Goal: Task Accomplishment & Management: Complete application form

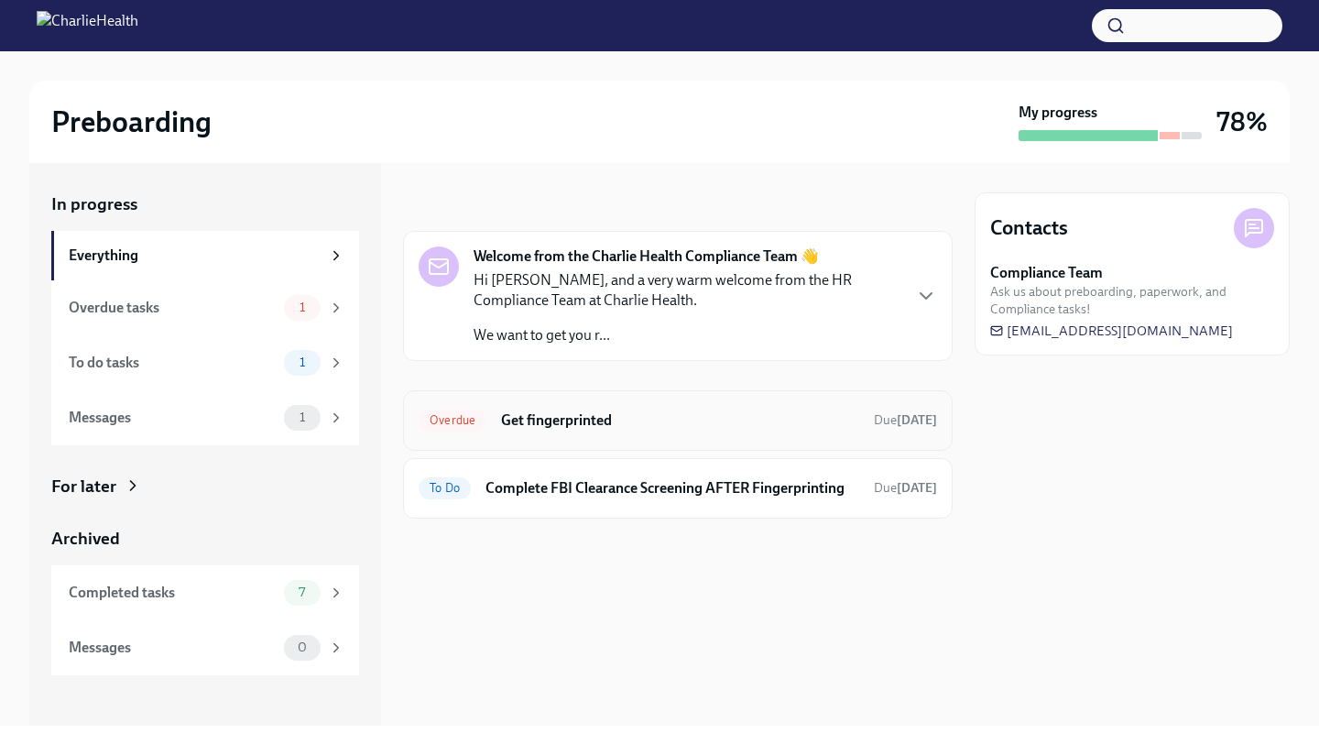
click at [605, 428] on h6 "Get fingerprinted" at bounding box center [680, 420] width 358 height 20
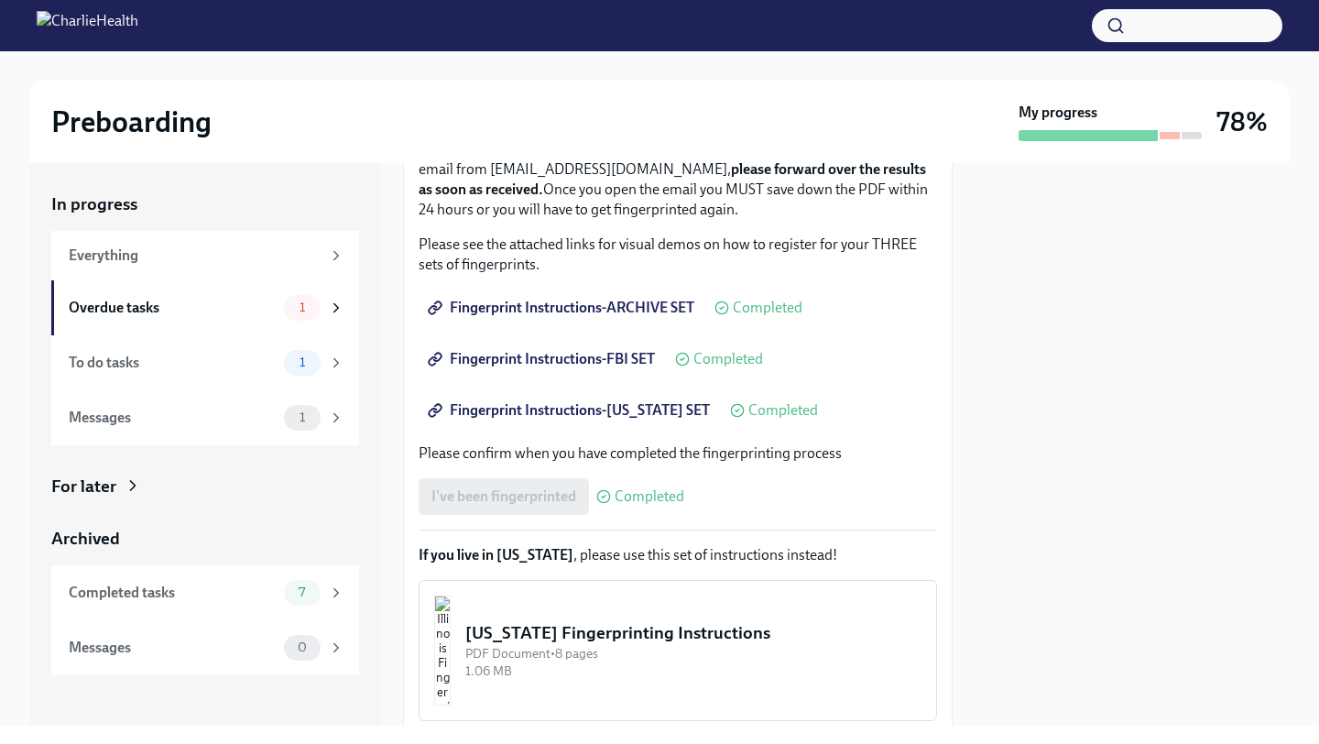
scroll to position [256, 0]
click at [261, 377] on div "To do tasks 1" at bounding box center [205, 362] width 308 height 55
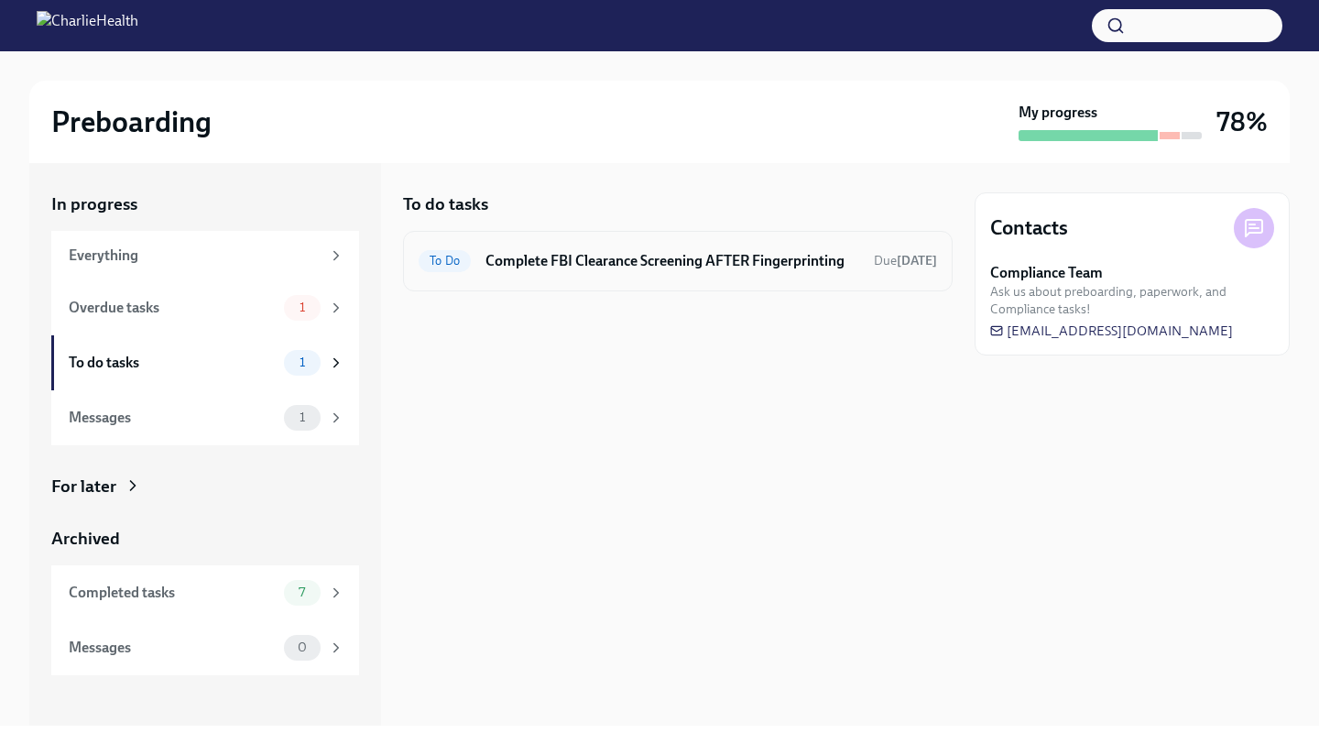
click at [793, 252] on h6 "Complete FBI Clearance Screening AFTER Fingerprinting" at bounding box center [672, 261] width 374 height 20
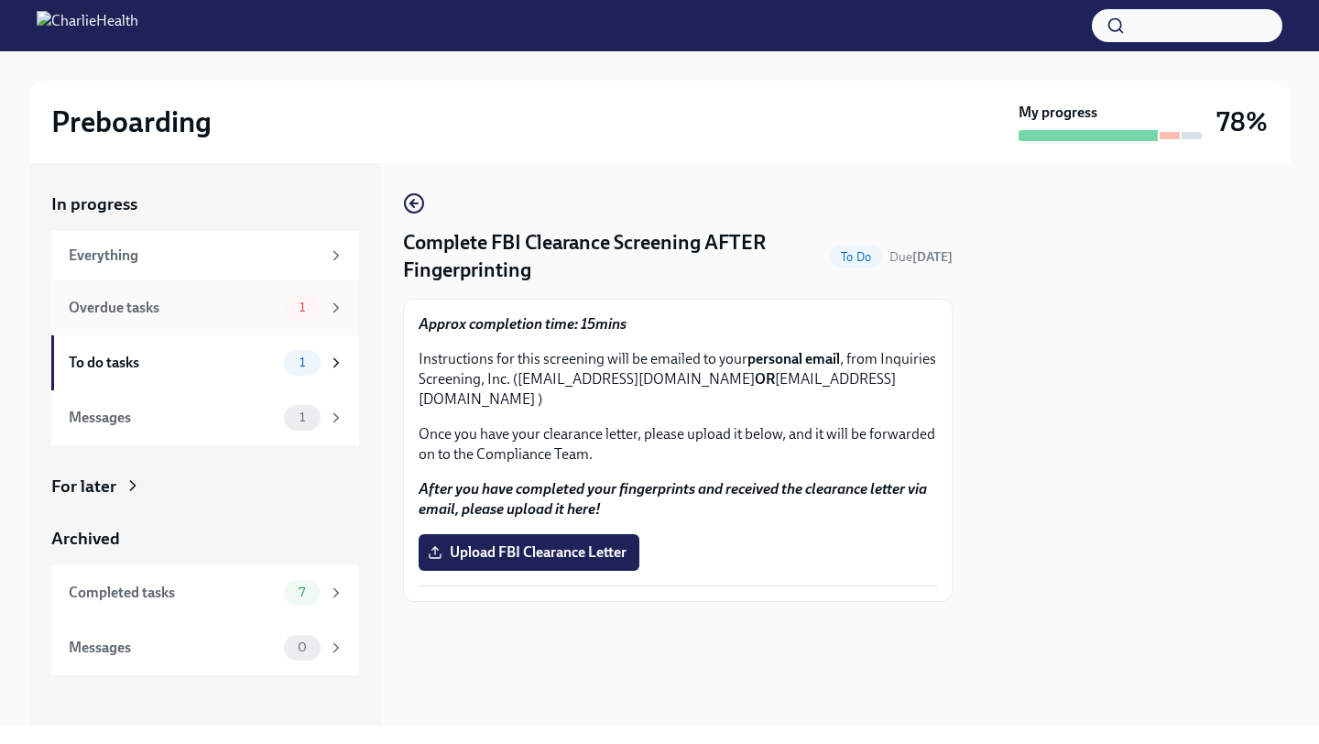
click at [260, 300] on div "Overdue tasks" at bounding box center [173, 308] width 208 height 20
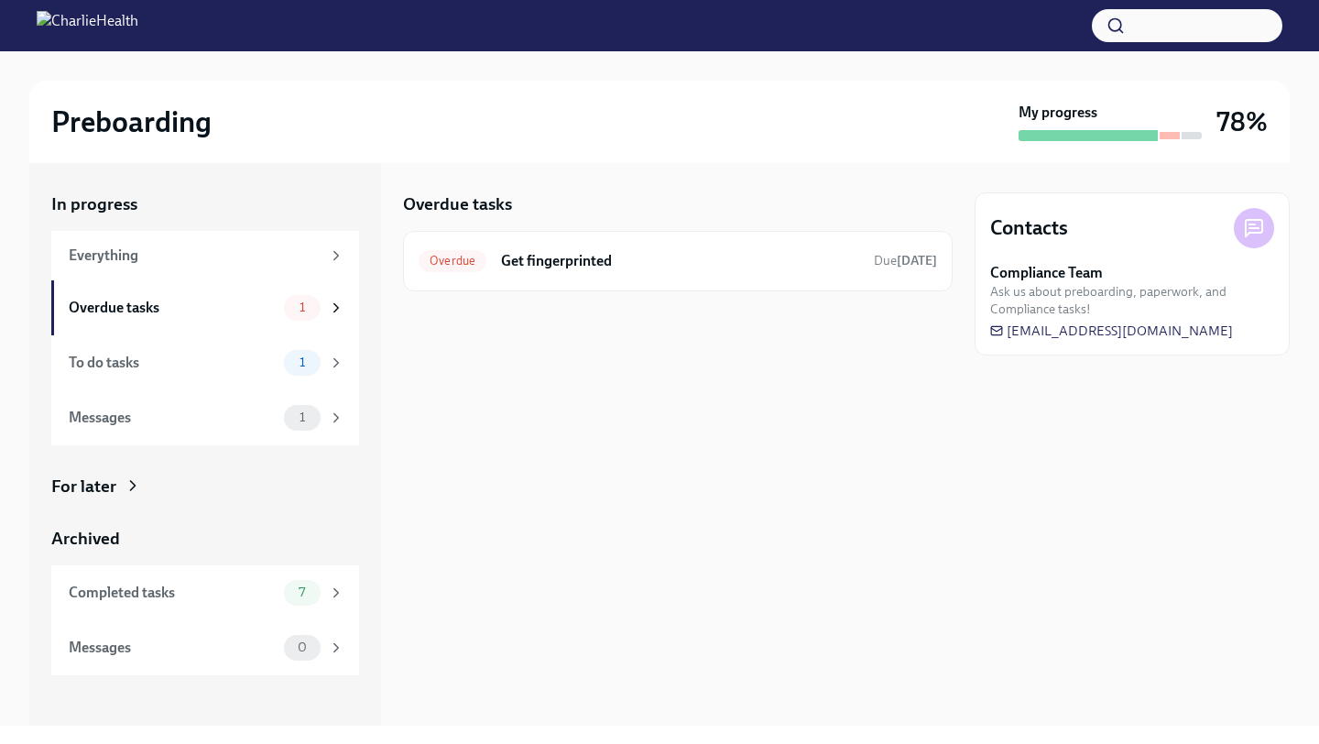
click at [651, 205] on div "Overdue tasks" at bounding box center [678, 204] width 550 height 24
click at [651, 257] on h6 "Get fingerprinted" at bounding box center [680, 261] width 358 height 20
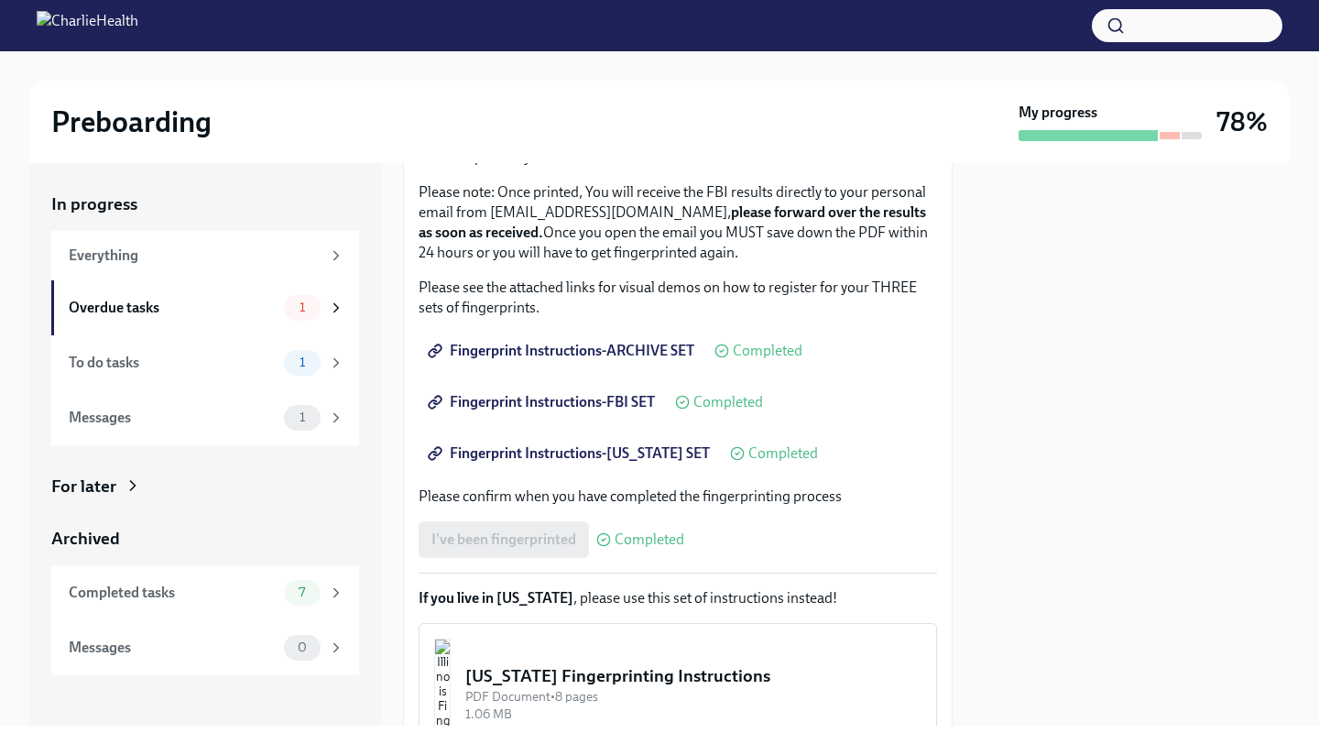
scroll to position [386, 0]
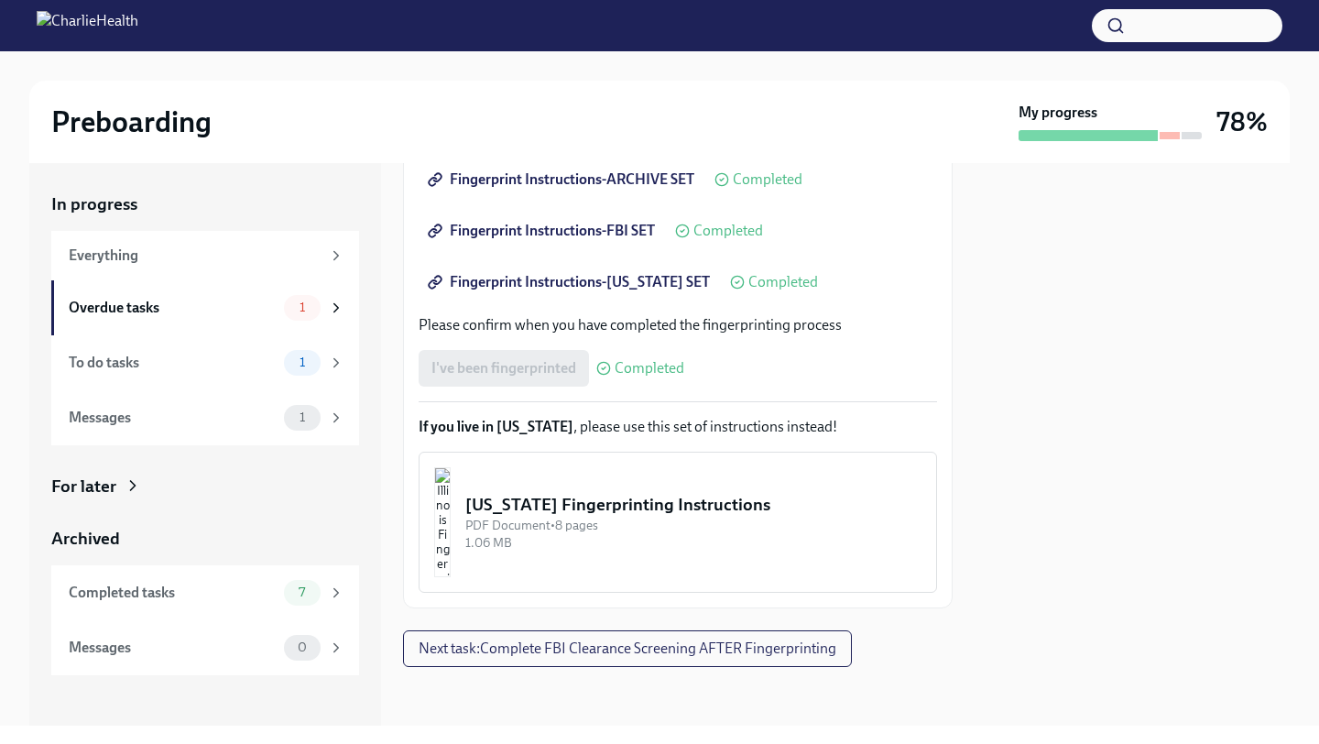
click at [562, 536] on div "1.06 MB" at bounding box center [693, 542] width 456 height 17
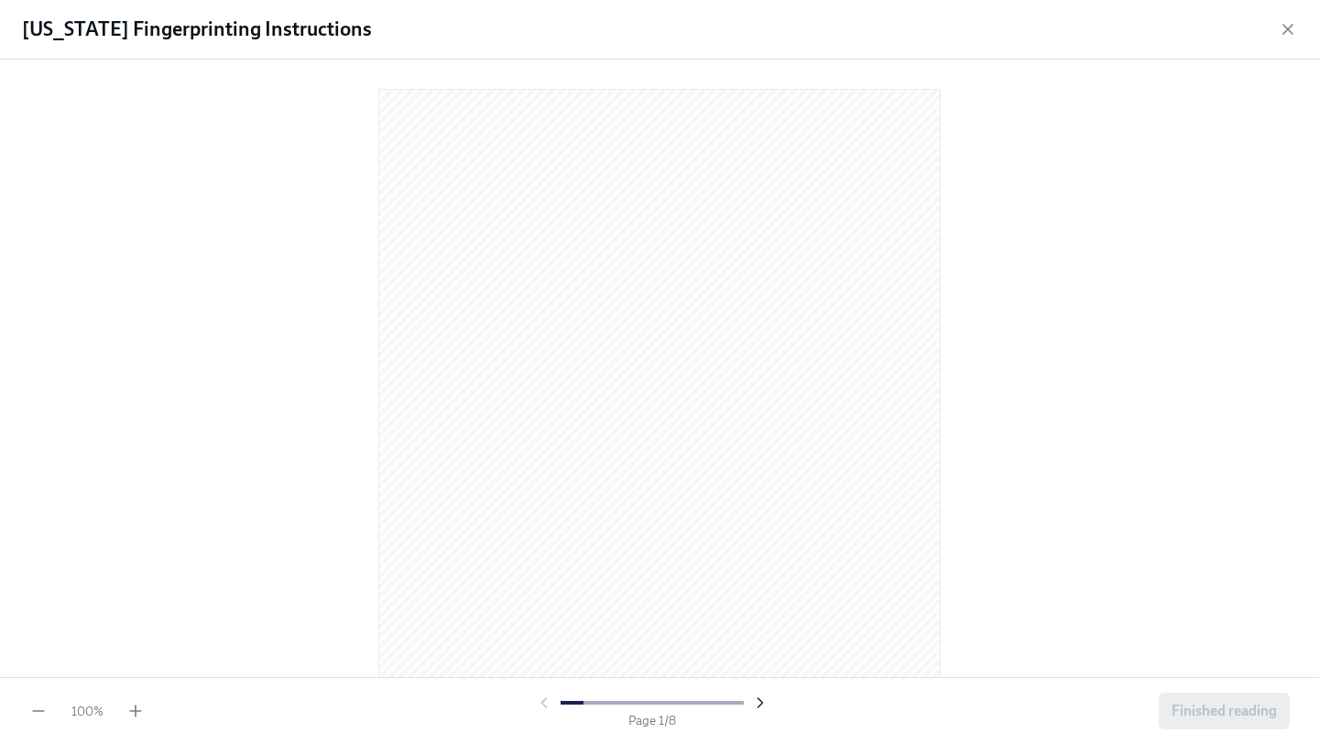
click at [751, 705] on icon "button" at bounding box center [760, 702] width 18 height 18
click at [753, 705] on icon "button" at bounding box center [760, 702] width 18 height 18
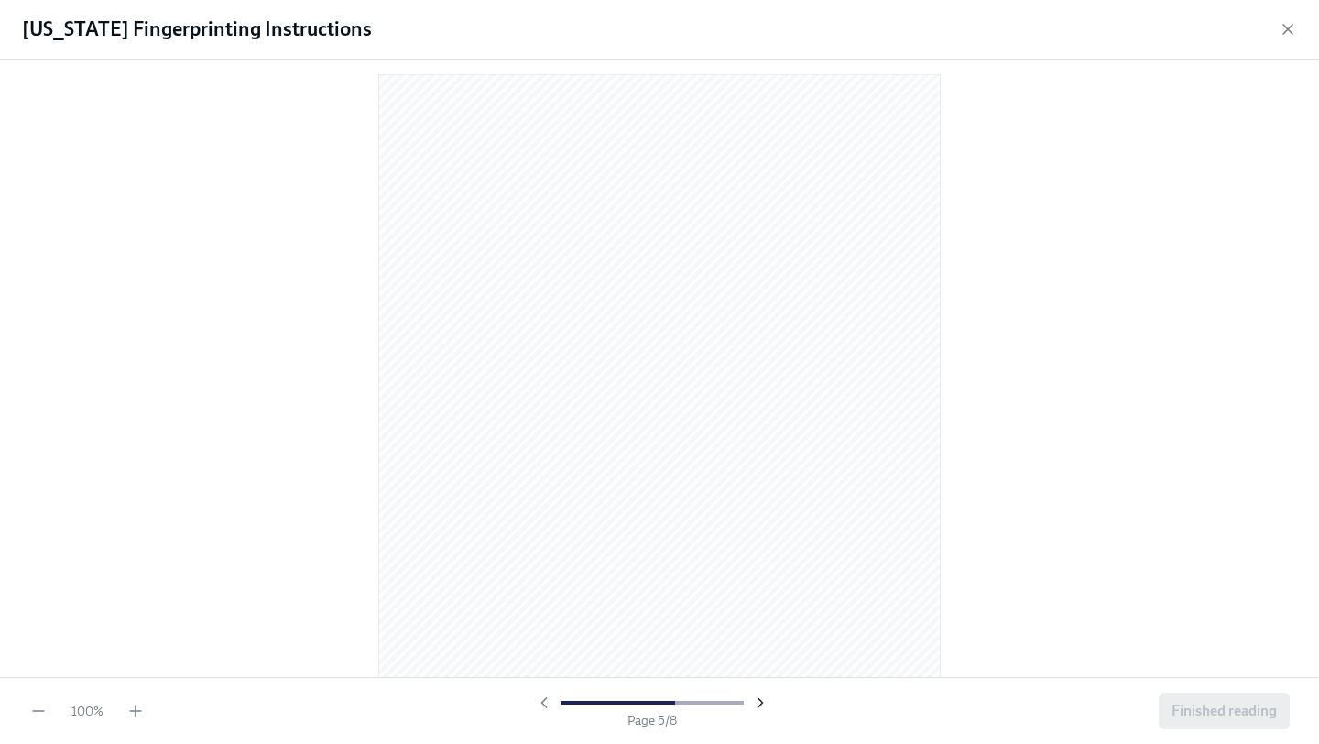
click at [753, 705] on icon "button" at bounding box center [760, 702] width 18 height 18
click at [753, 705] on div at bounding box center [652, 702] width 234 height 18
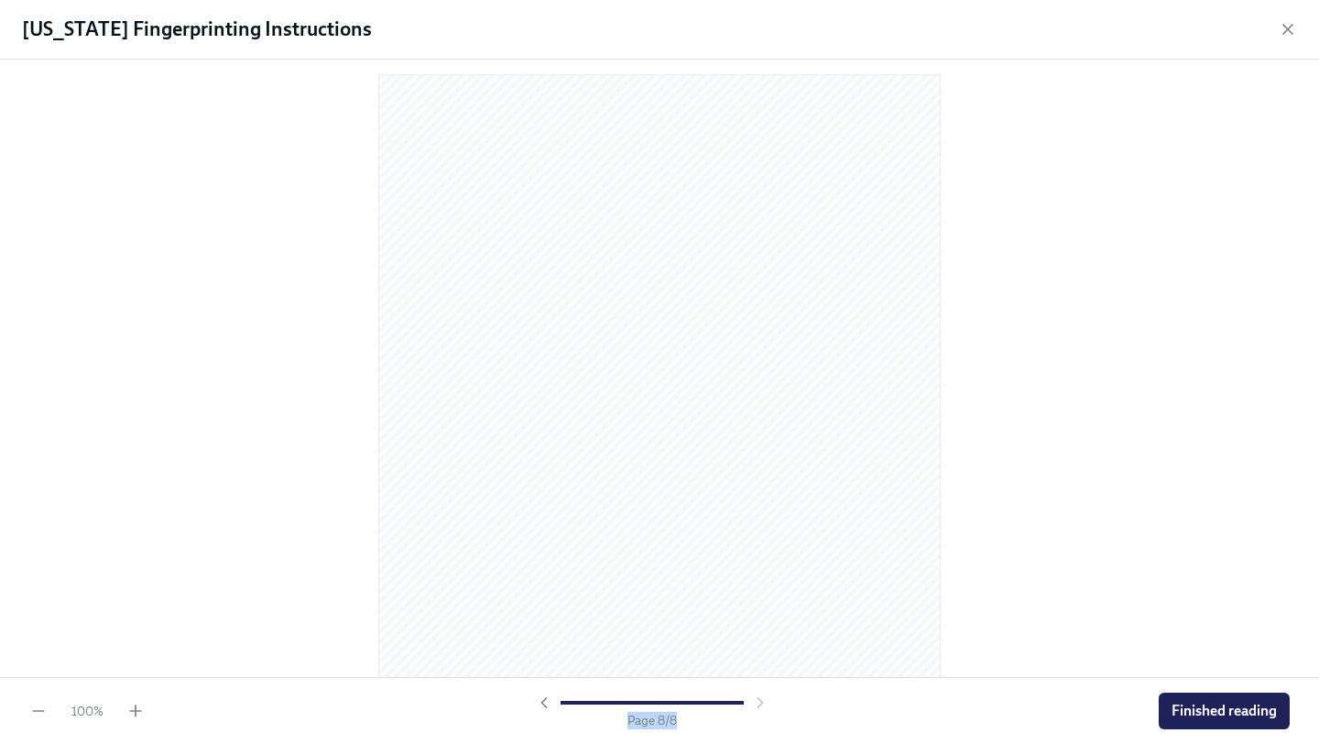
click at [1221, 715] on span "Finished reading" at bounding box center [1224, 711] width 105 height 18
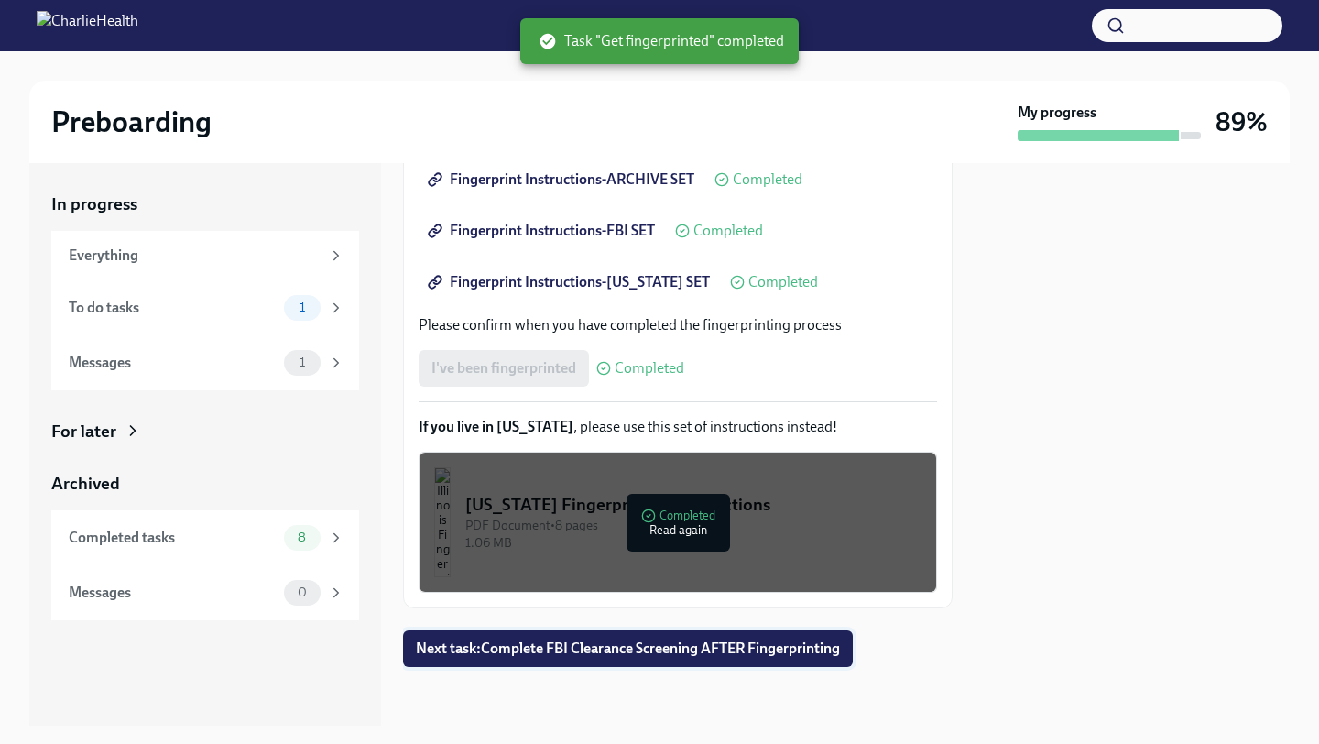
click at [802, 652] on span "Next task : Complete FBI Clearance Screening AFTER Fingerprinting" at bounding box center [628, 648] width 424 height 18
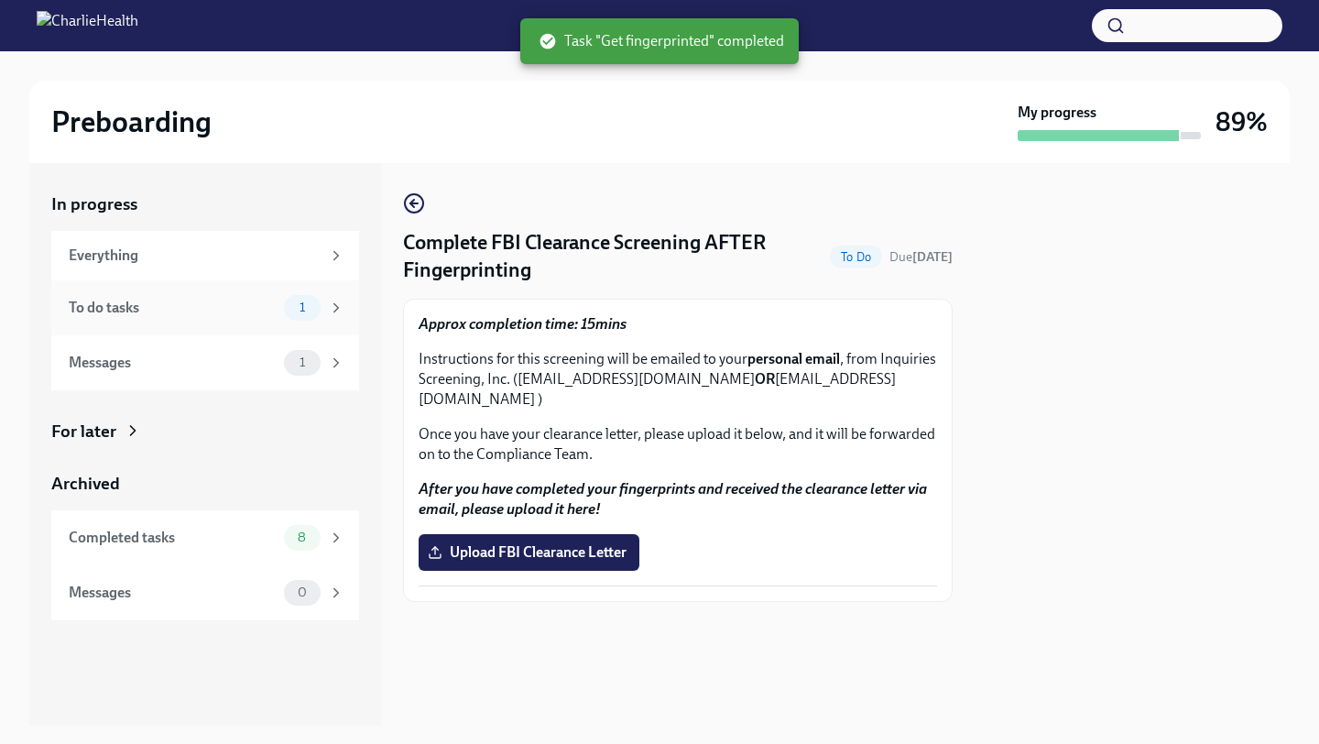
click at [199, 322] on div "To do tasks 1" at bounding box center [205, 307] width 308 height 55
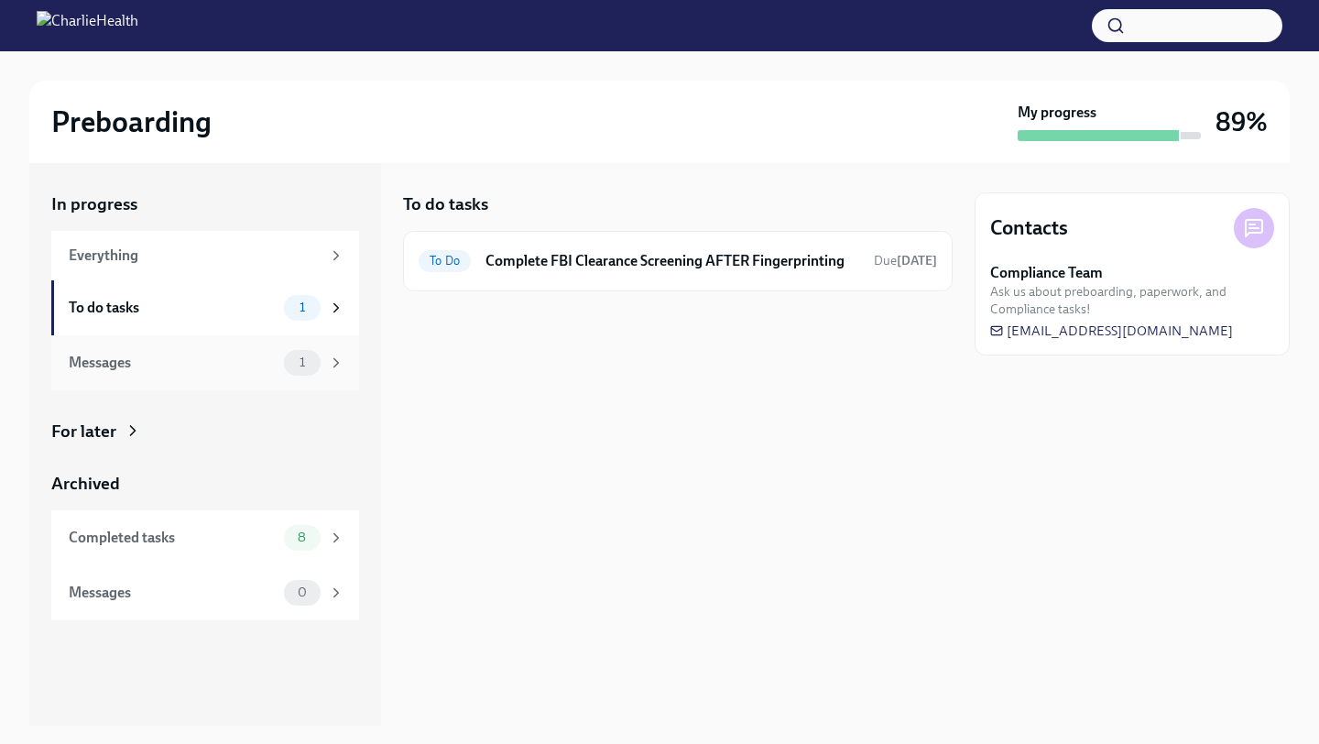
click at [226, 366] on div "Messages" at bounding box center [173, 363] width 208 height 20
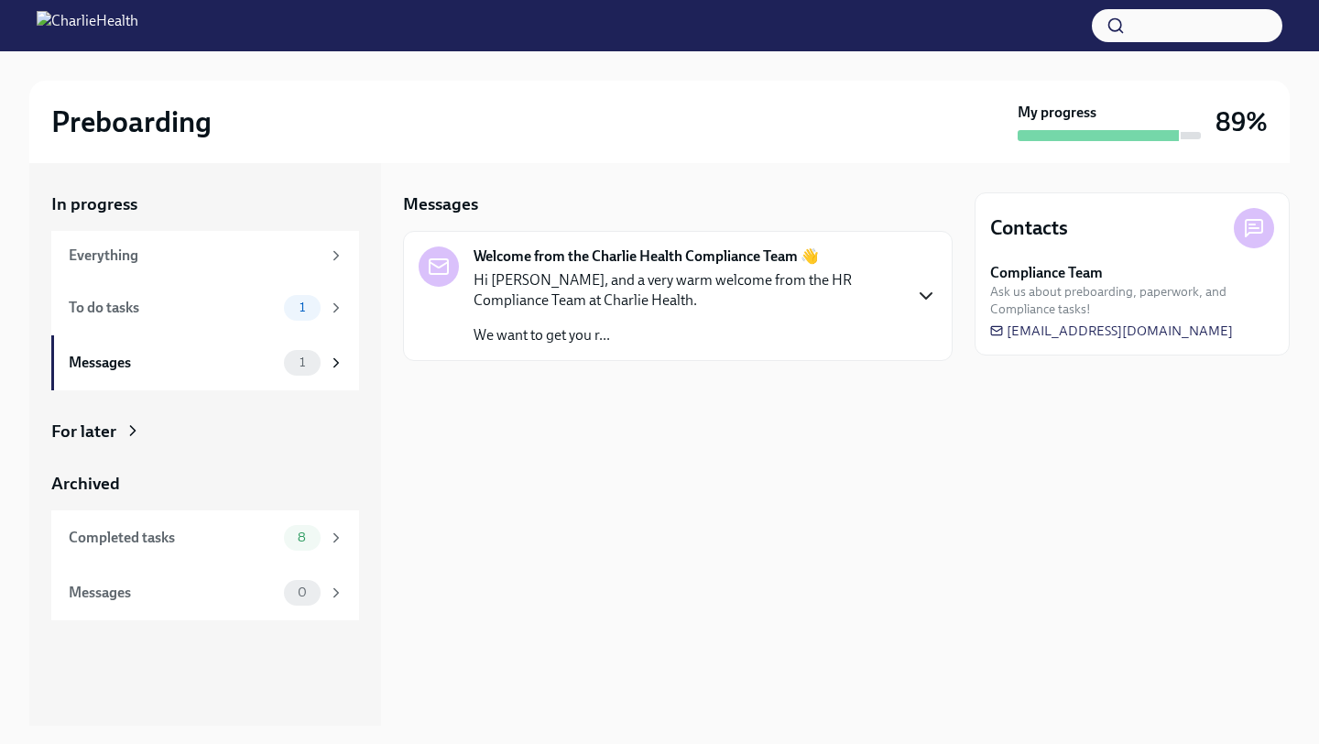
click at [922, 302] on icon "button" at bounding box center [926, 296] width 22 height 22
